Goal: Find specific page/section: Find specific page/section

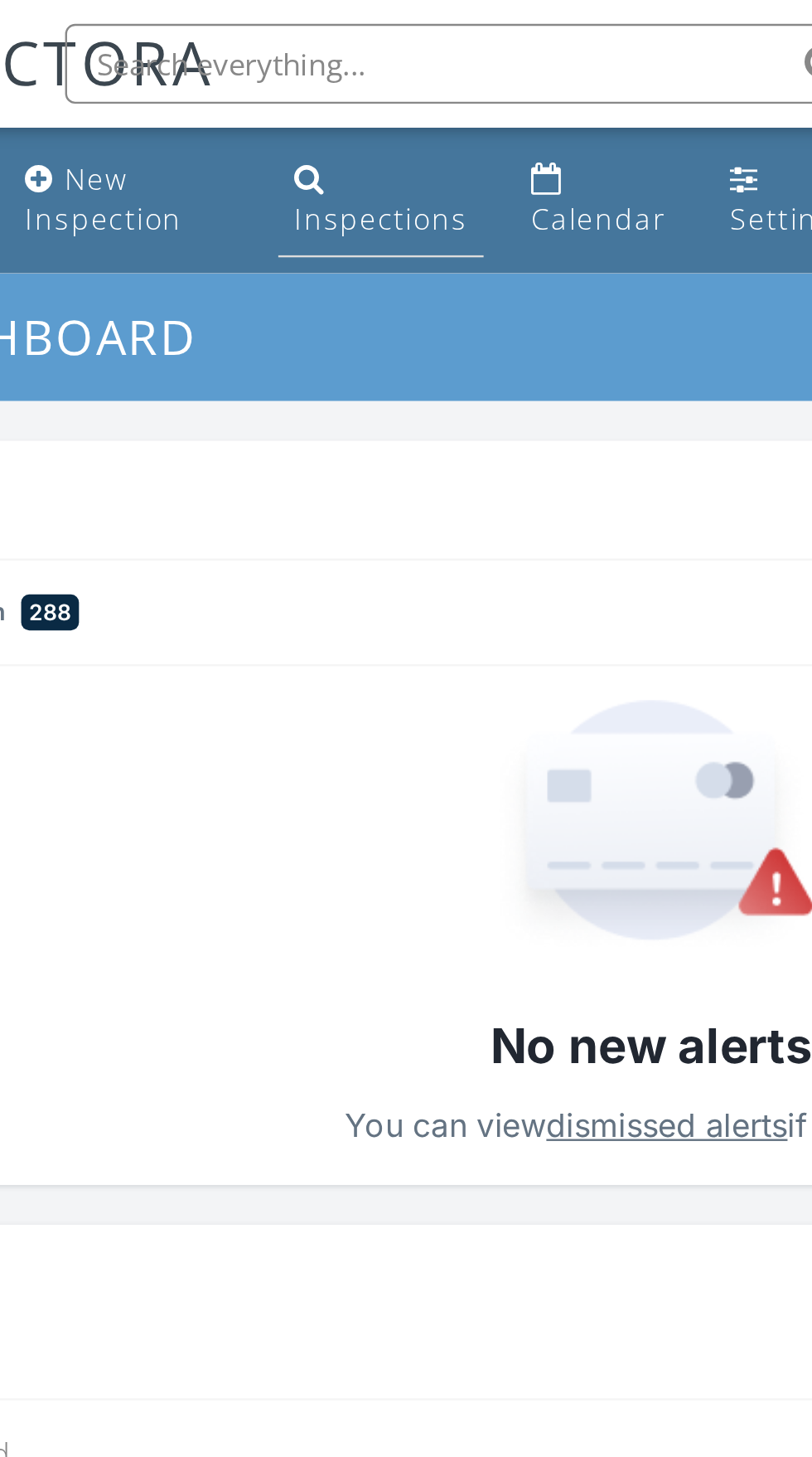
click at [294, 95] on div "Inspections" at bounding box center [294, 91] width 72 height 15
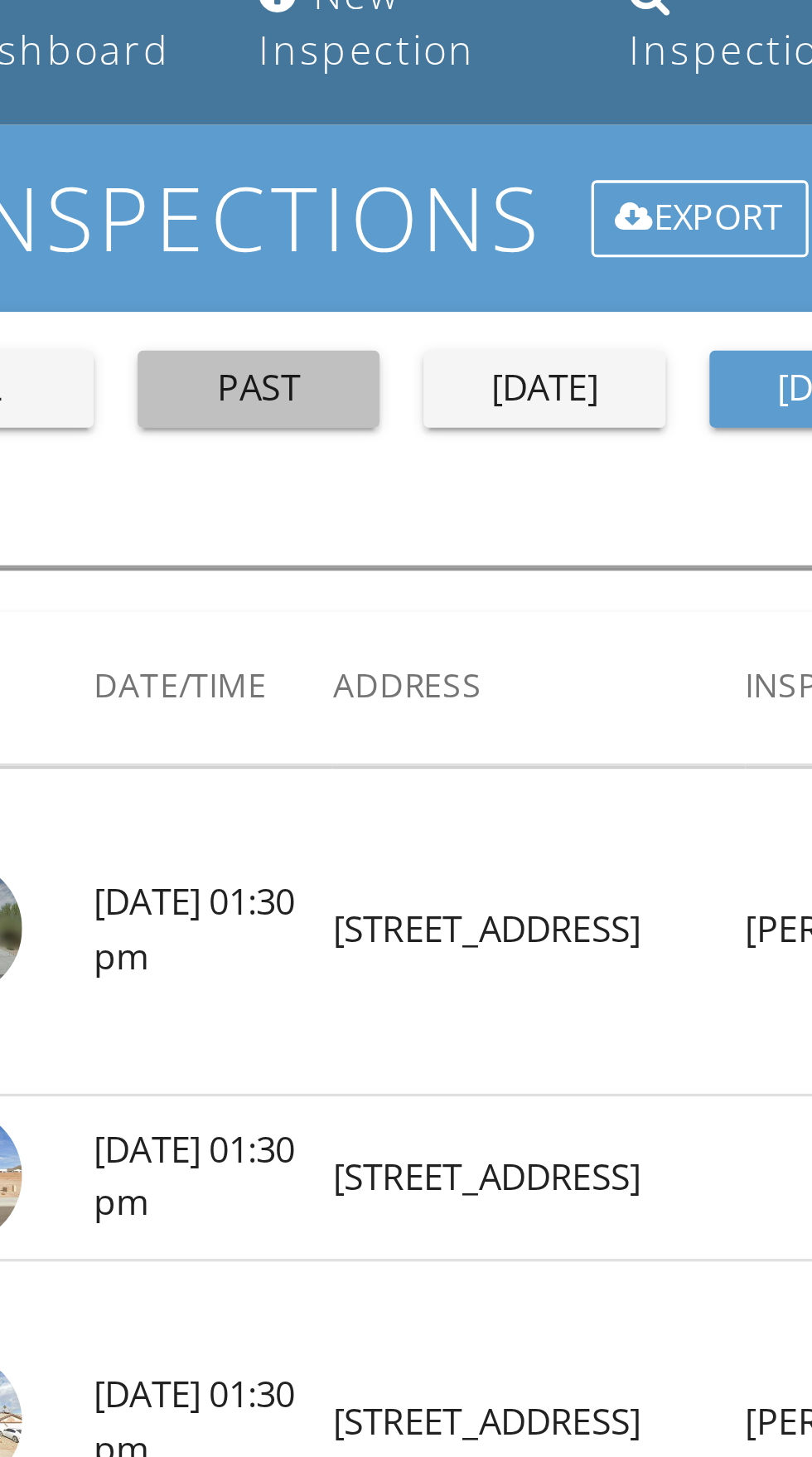
click at [148, 199] on div "past" at bounding box center [145, 193] width 60 height 16
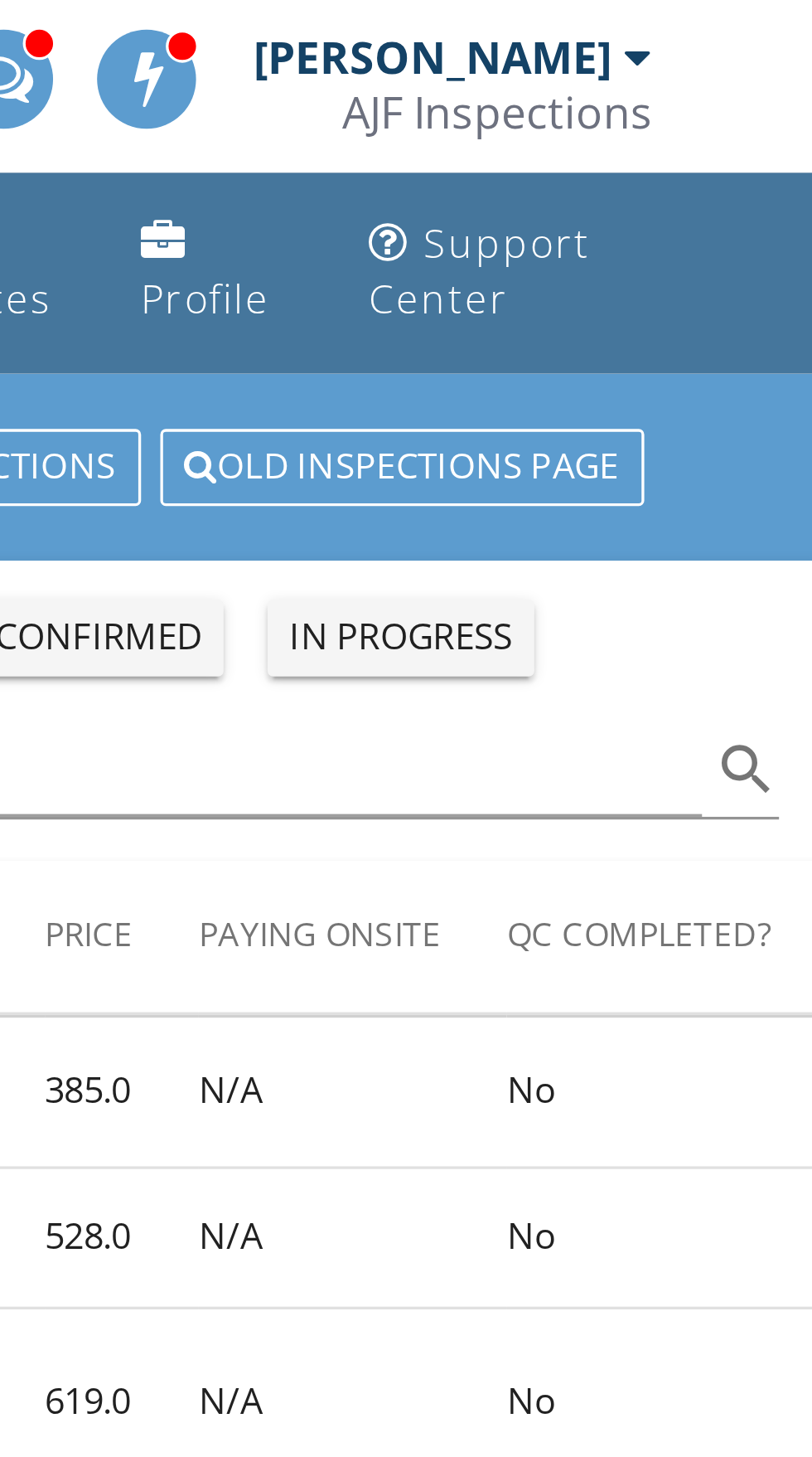
click at [755, 24] on div at bounding box center [756, 18] width 9 height 13
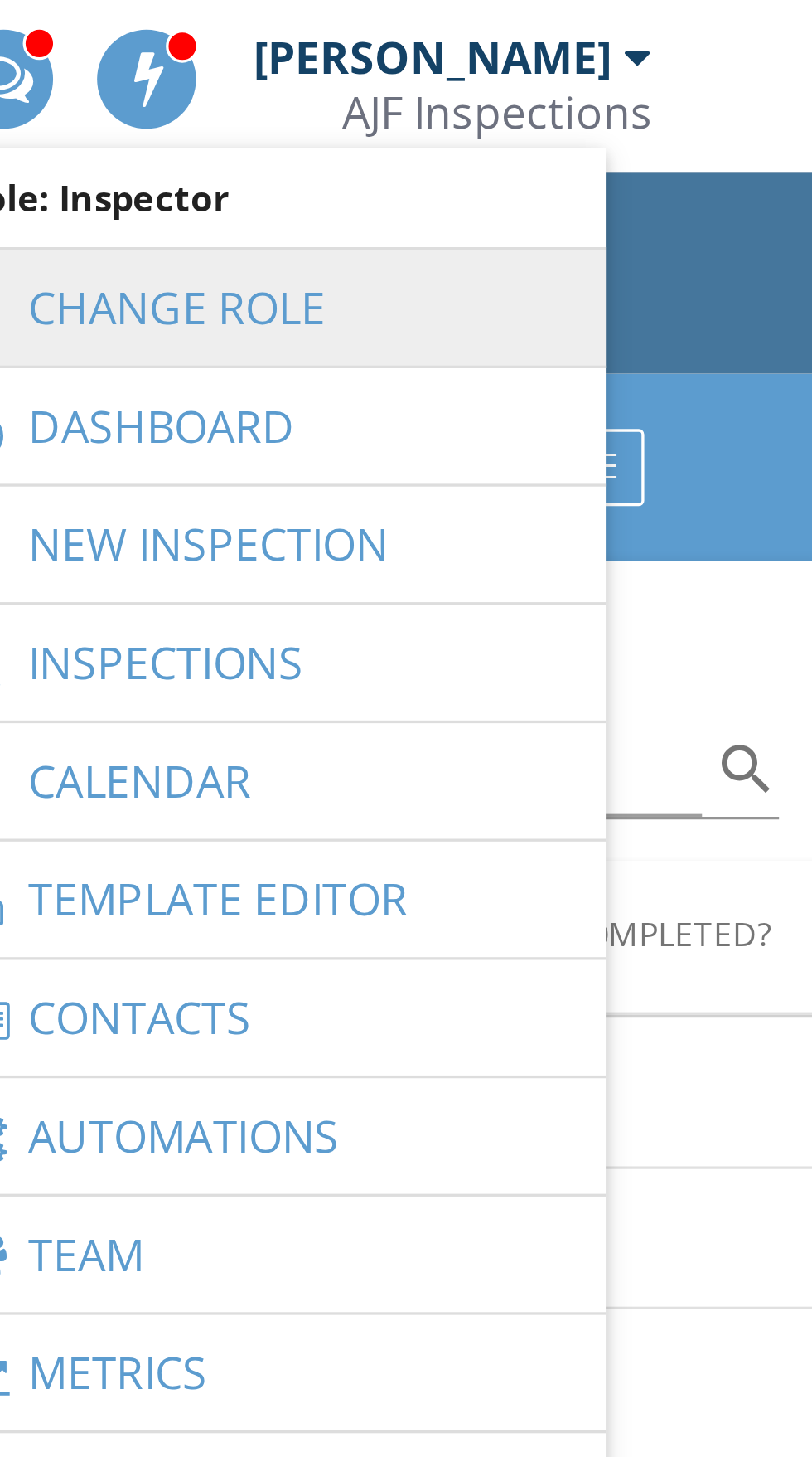
click at [678, 100] on link "Change Role" at bounding box center [643, 93] width 191 height 35
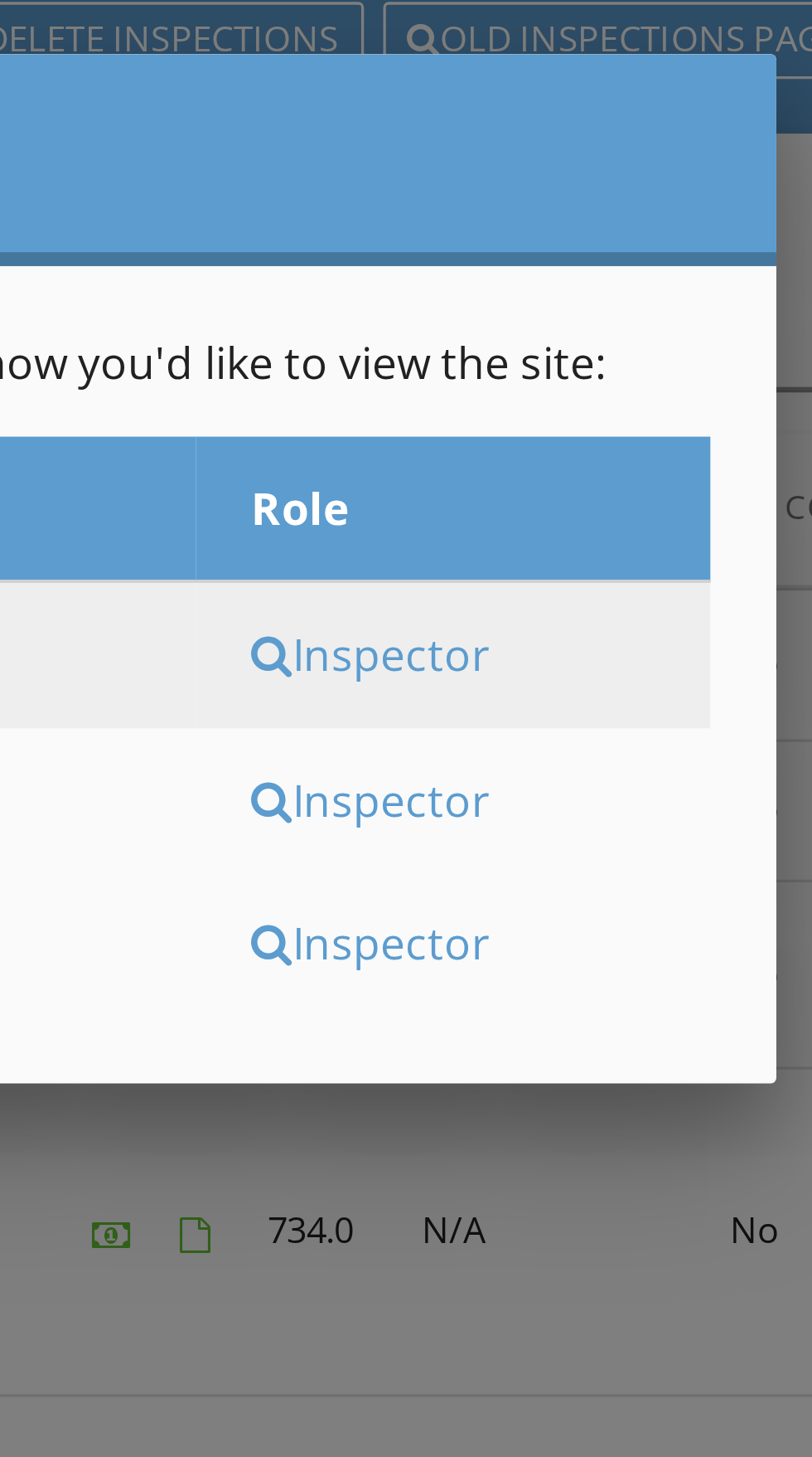
click at [616, 423] on div "Inspector" at bounding box center [640, 413] width 134 height 18
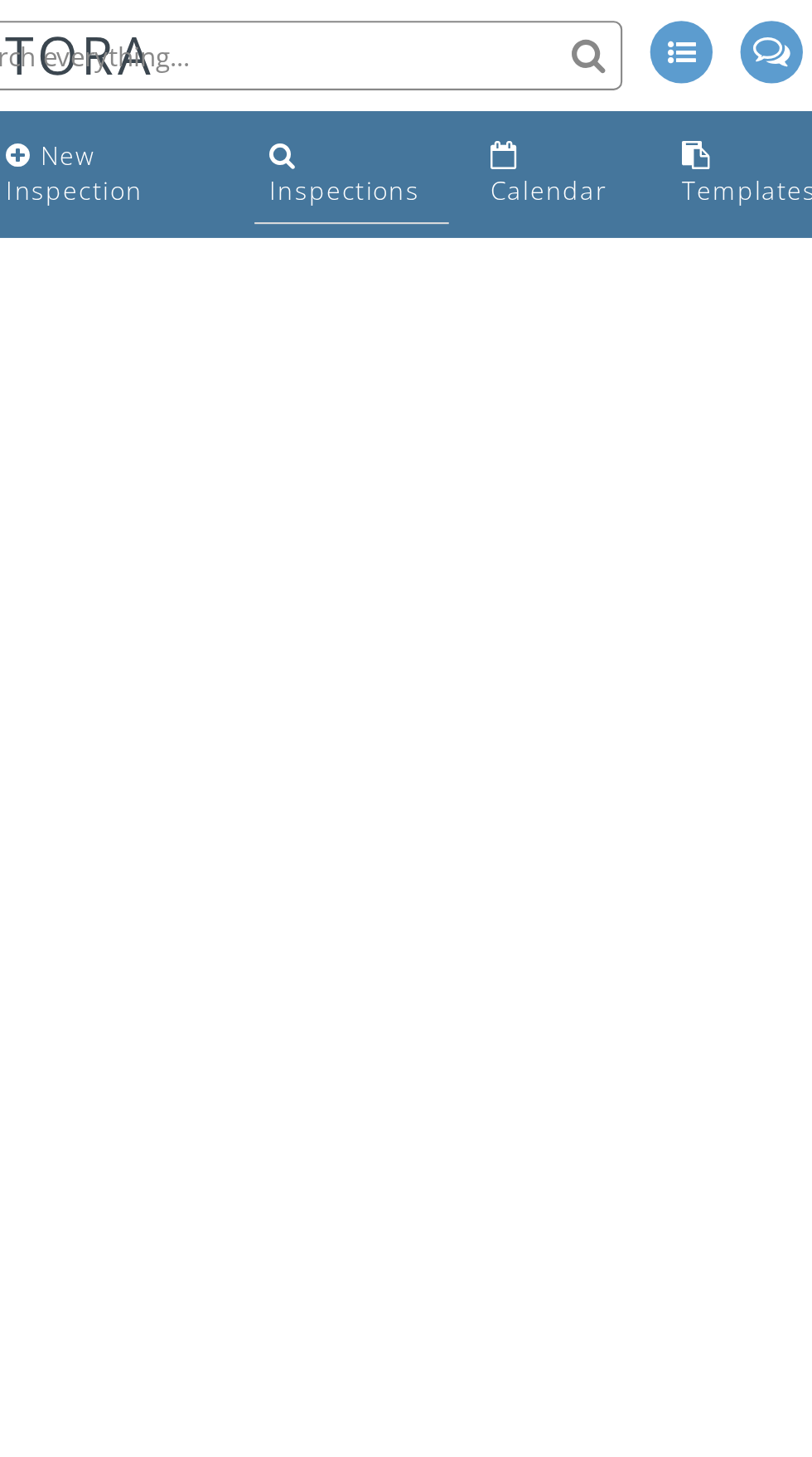
click at [312, 85] on div "Inspections" at bounding box center [315, 91] width 72 height 15
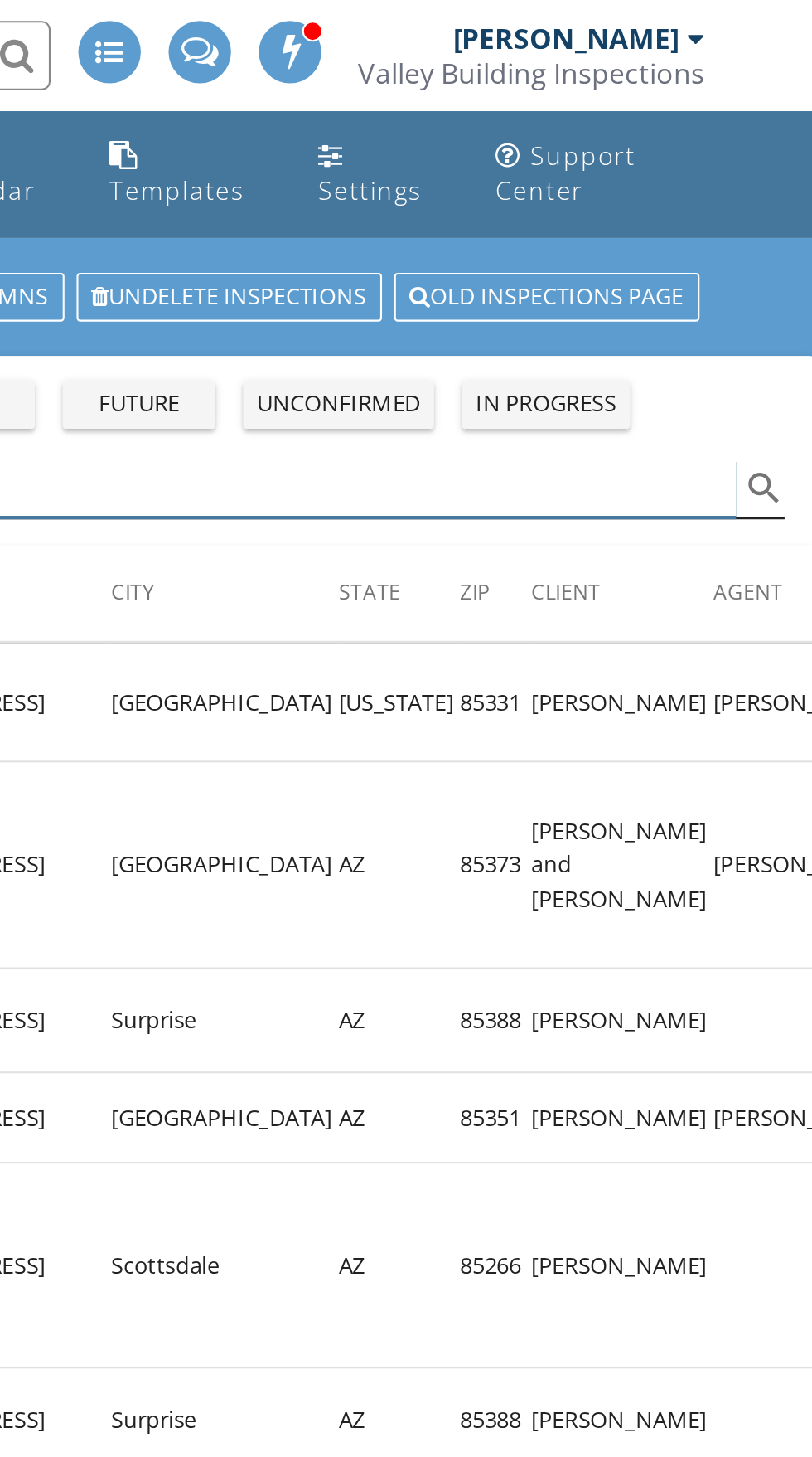
click at [787, 247] on div "Search search" at bounding box center [406, 233] width 786 height 27
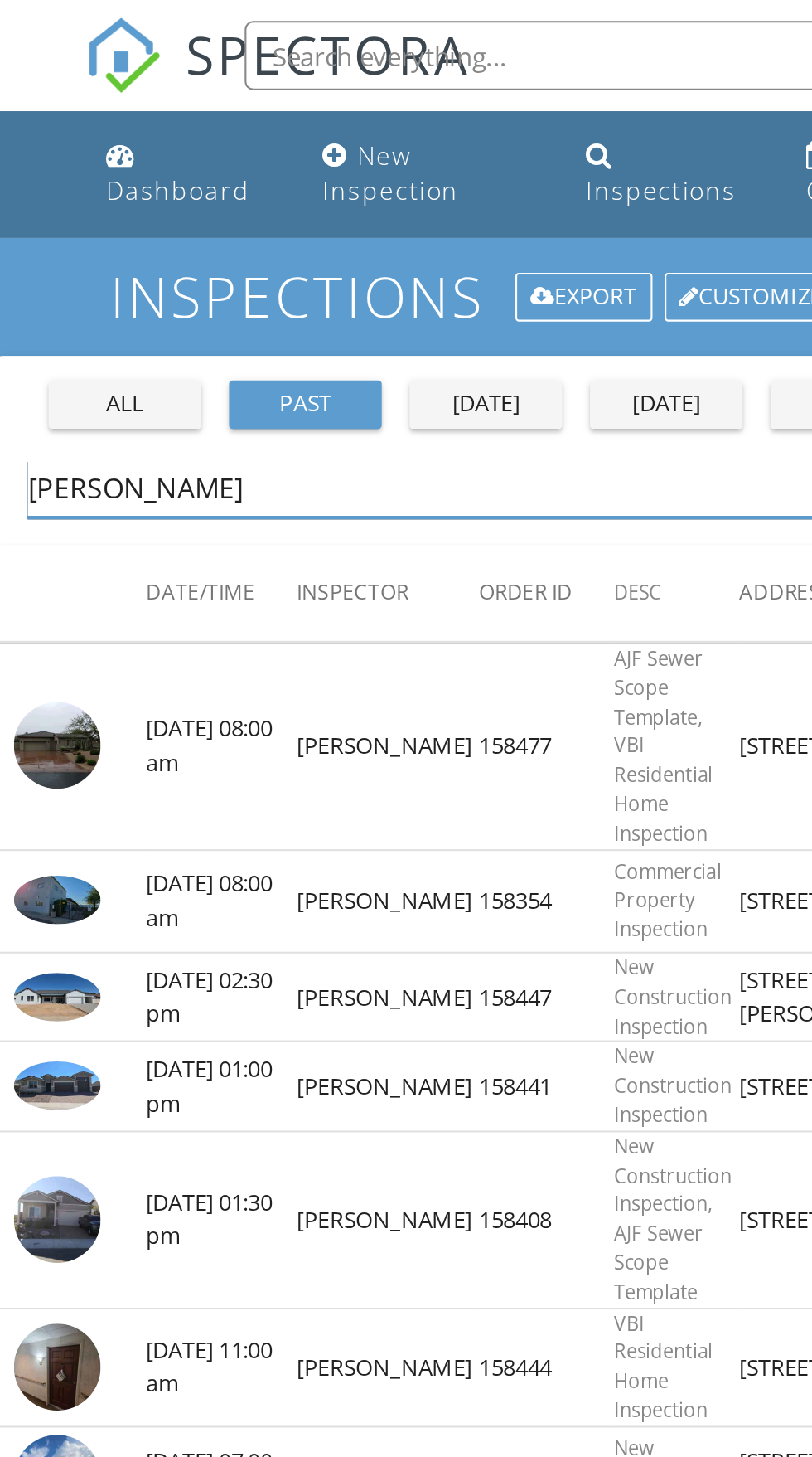
type input "[PERSON_NAME]"
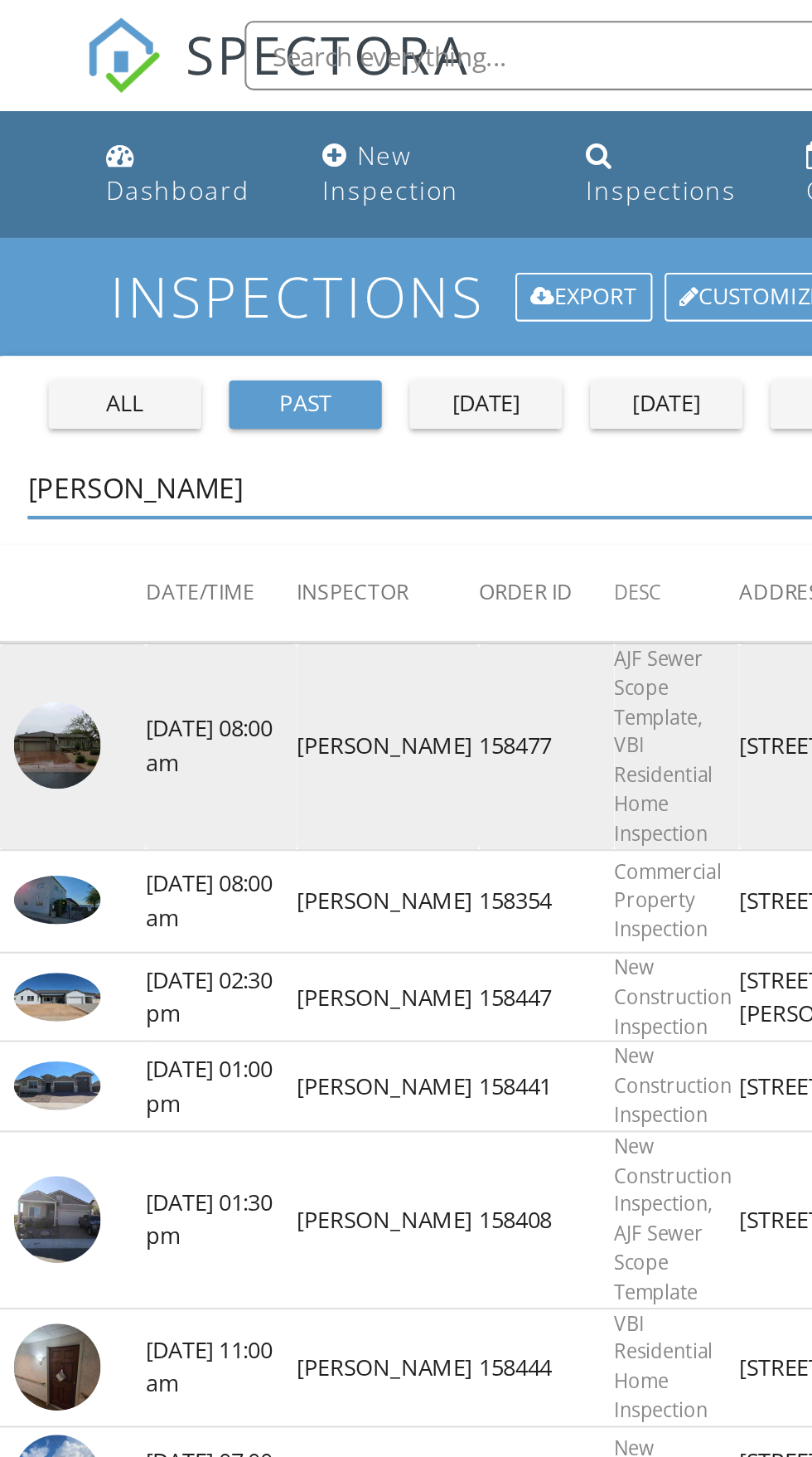
click at [32, 358] on img at bounding box center [27, 356] width 41 height 41
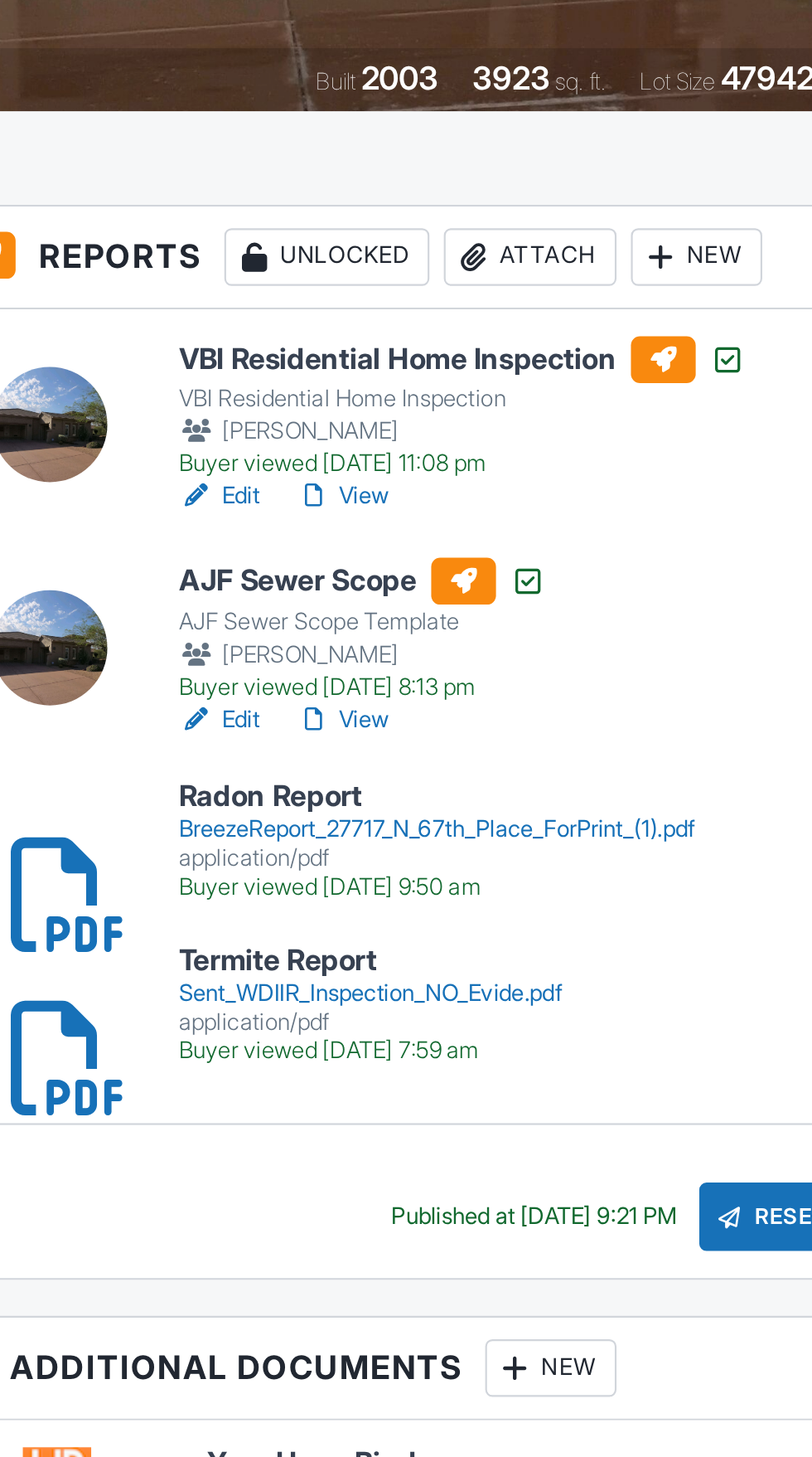
click at [217, 790] on div "BreezeReport_27717_N_67th_Place_ForPrint_(1).pdf" at bounding box center [285, 791] width 238 height 13
